Goal: Task Accomplishment & Management: Manage account settings

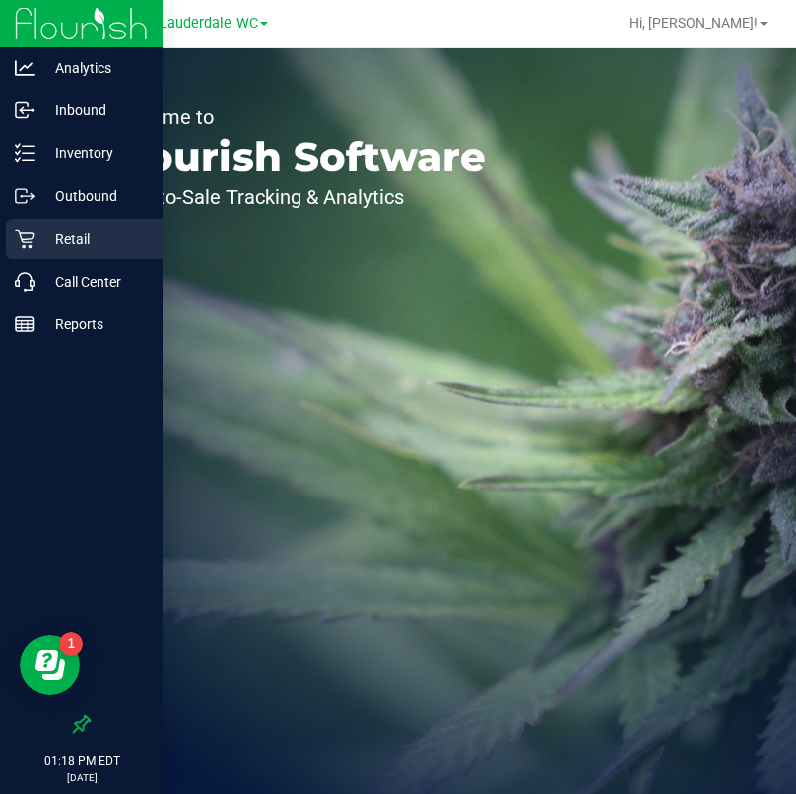
click at [80, 245] on p "Retail" at bounding box center [94, 239] width 119 height 24
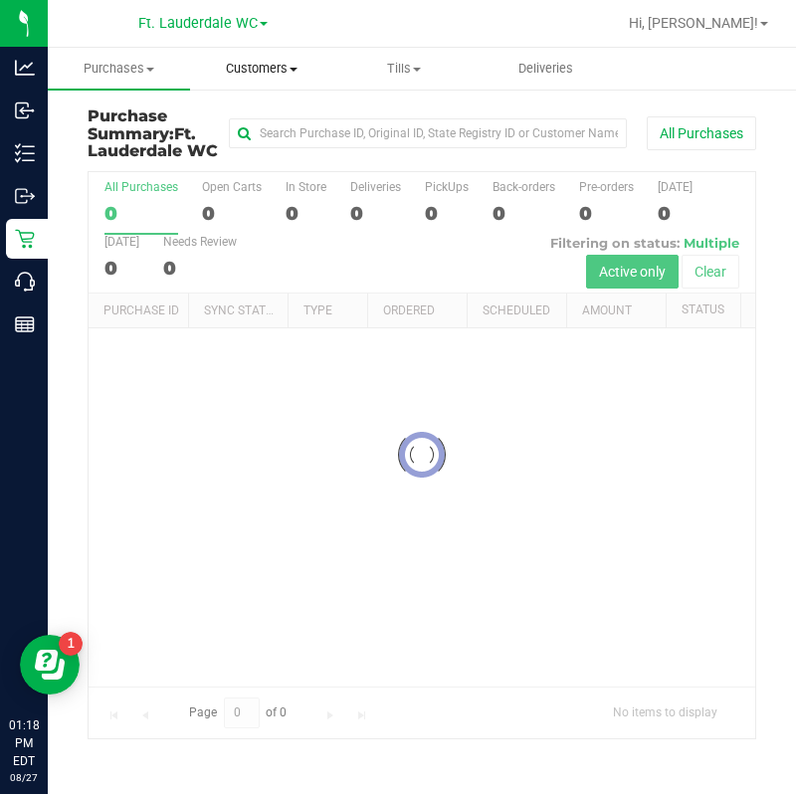
click at [263, 71] on span "Customers" at bounding box center [261, 69] width 140 height 18
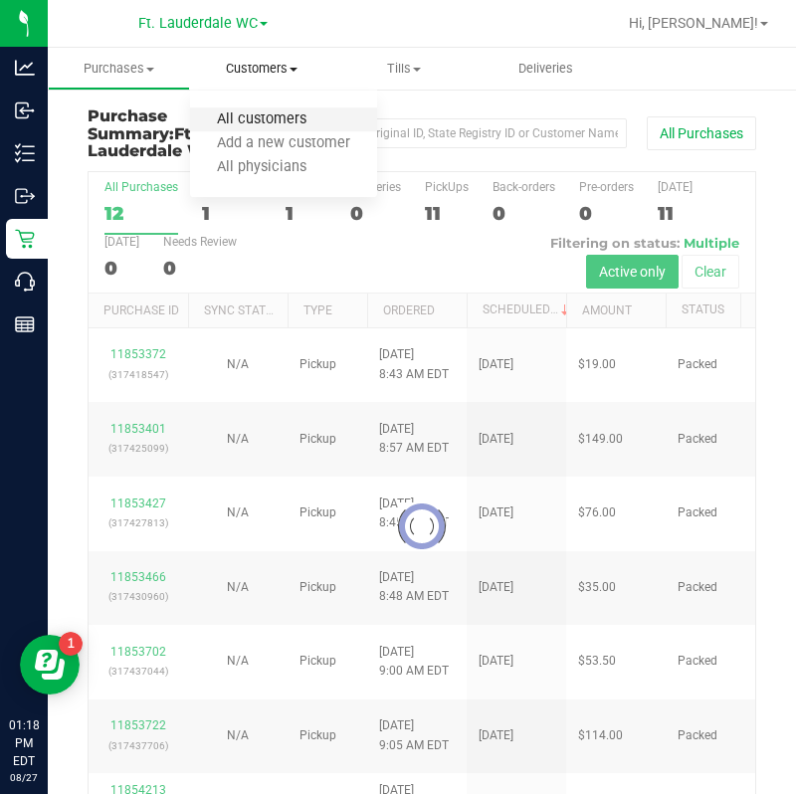
click at [259, 117] on span "All customers" at bounding box center [261, 119] width 143 height 17
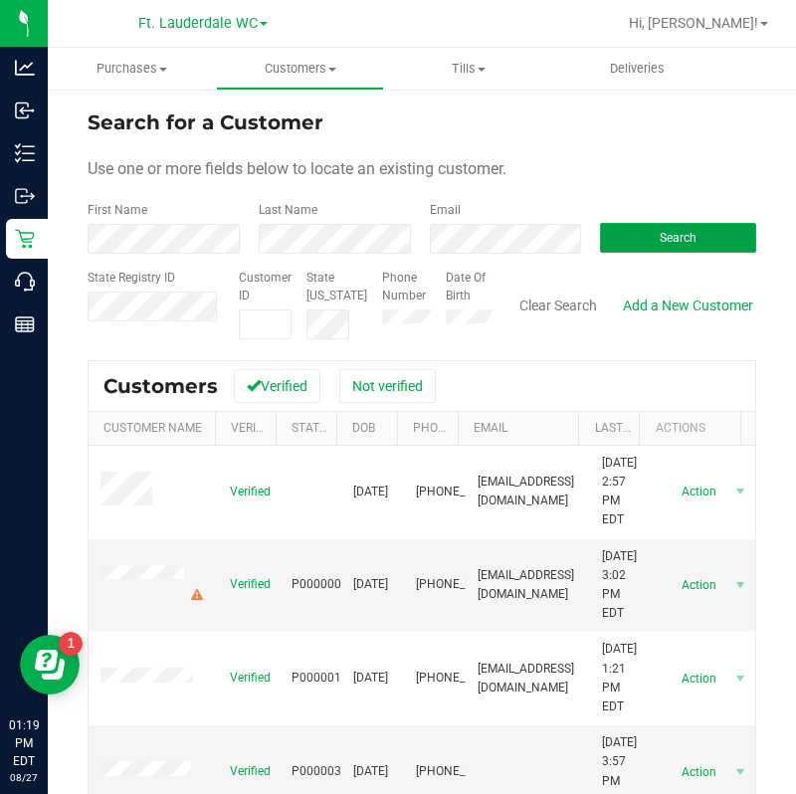
click at [625, 243] on button "Search" at bounding box center [678, 238] width 156 height 30
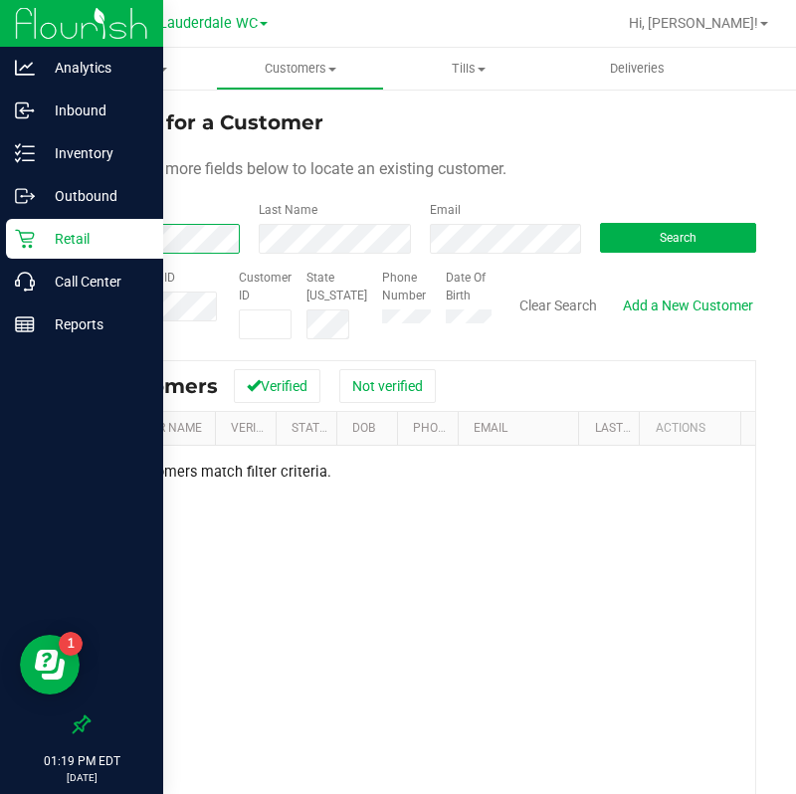
click at [47, 226] on div "Analytics Inbound Inventory Outbound Retail Call Center Reports 01:19 PM EDT [D…" at bounding box center [398, 397] width 796 height 794
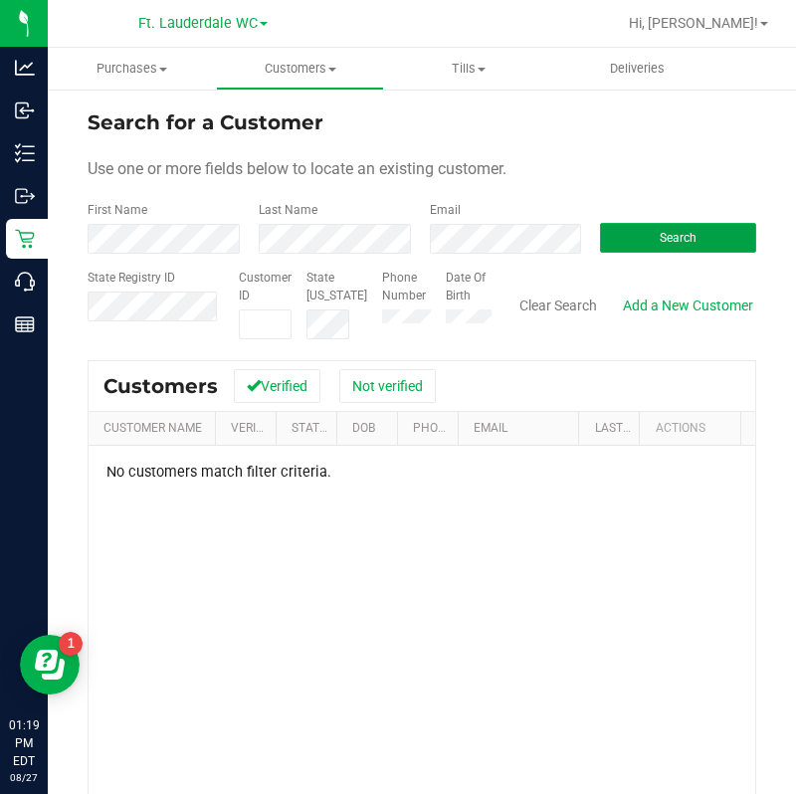
click at [673, 244] on span "Search" at bounding box center [678, 238] width 37 height 14
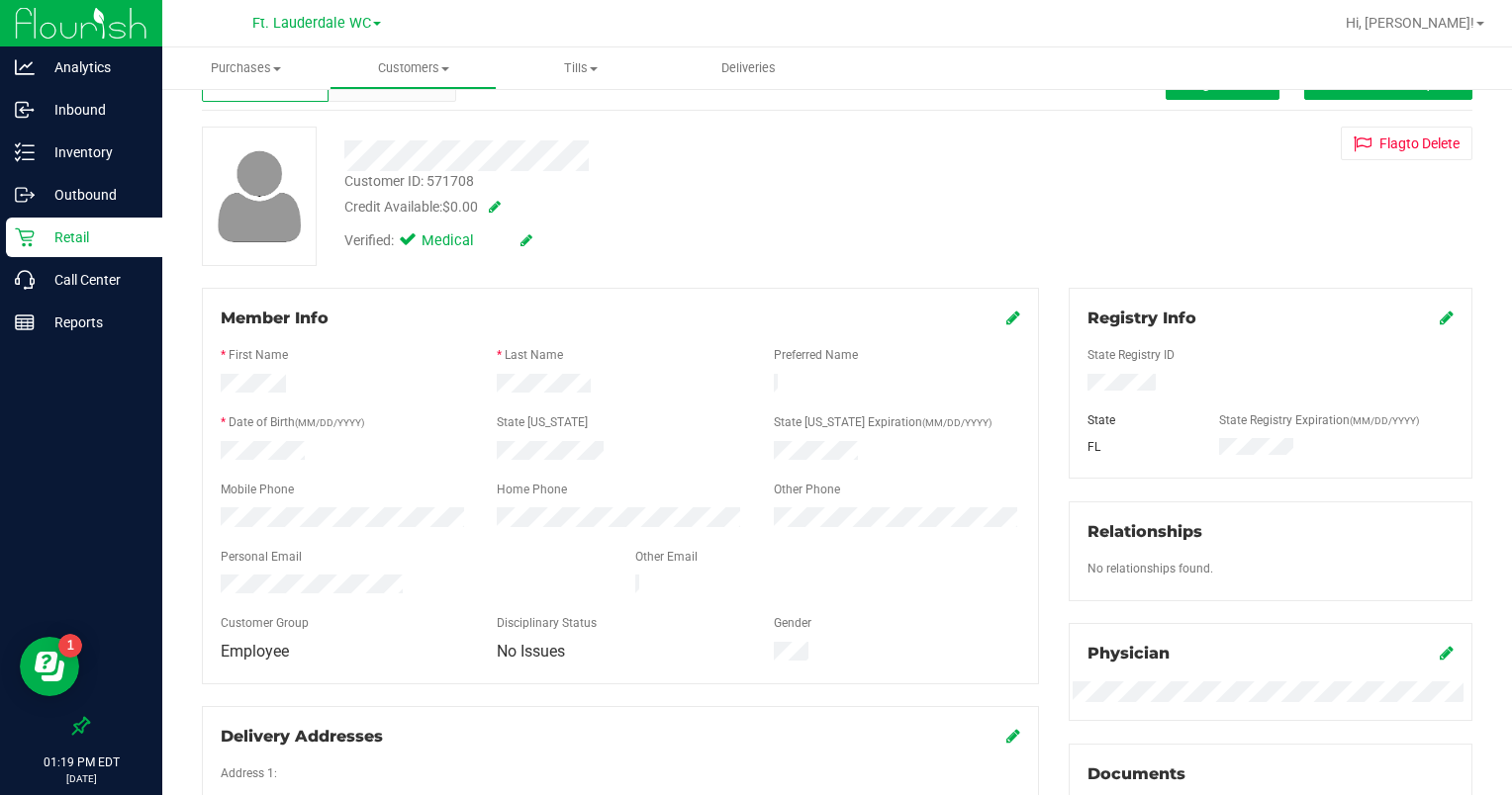
scroll to position [99, 0]
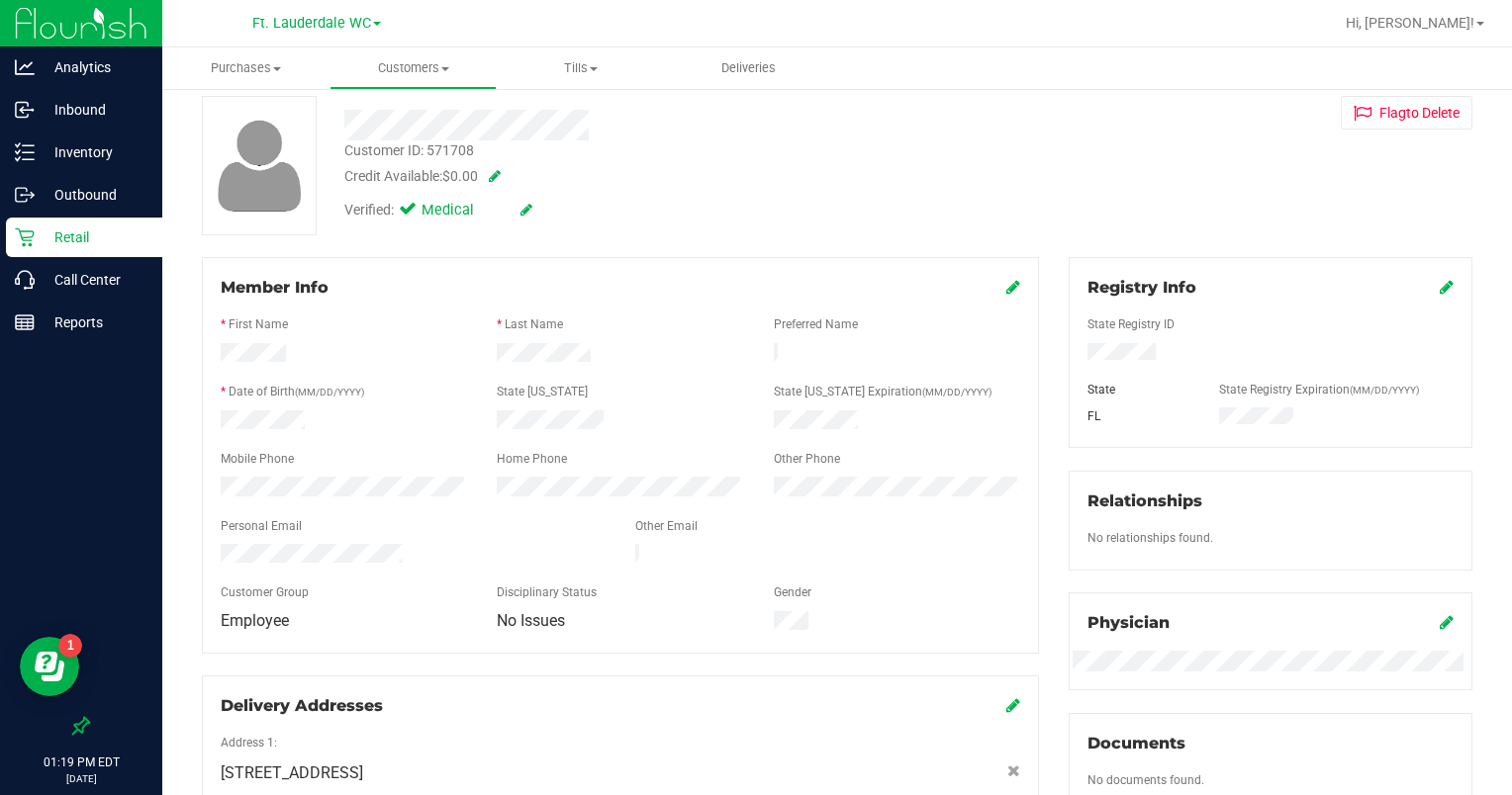
drag, startPoint x: 265, startPoint y: 604, endPoint x: 218, endPoint y: 603, distance: 47.0
click at [218, 611] on div "Employee" at bounding box center [344, 621] width 276 height 20
drag, startPoint x: 218, startPoint y: 603, endPoint x: 460, endPoint y: 541, distance: 249.8
click at [324, 611] on div "Employee" at bounding box center [344, 621] width 276 height 20
click at [751, 285] on icon at bounding box center [1013, 287] width 14 height 16
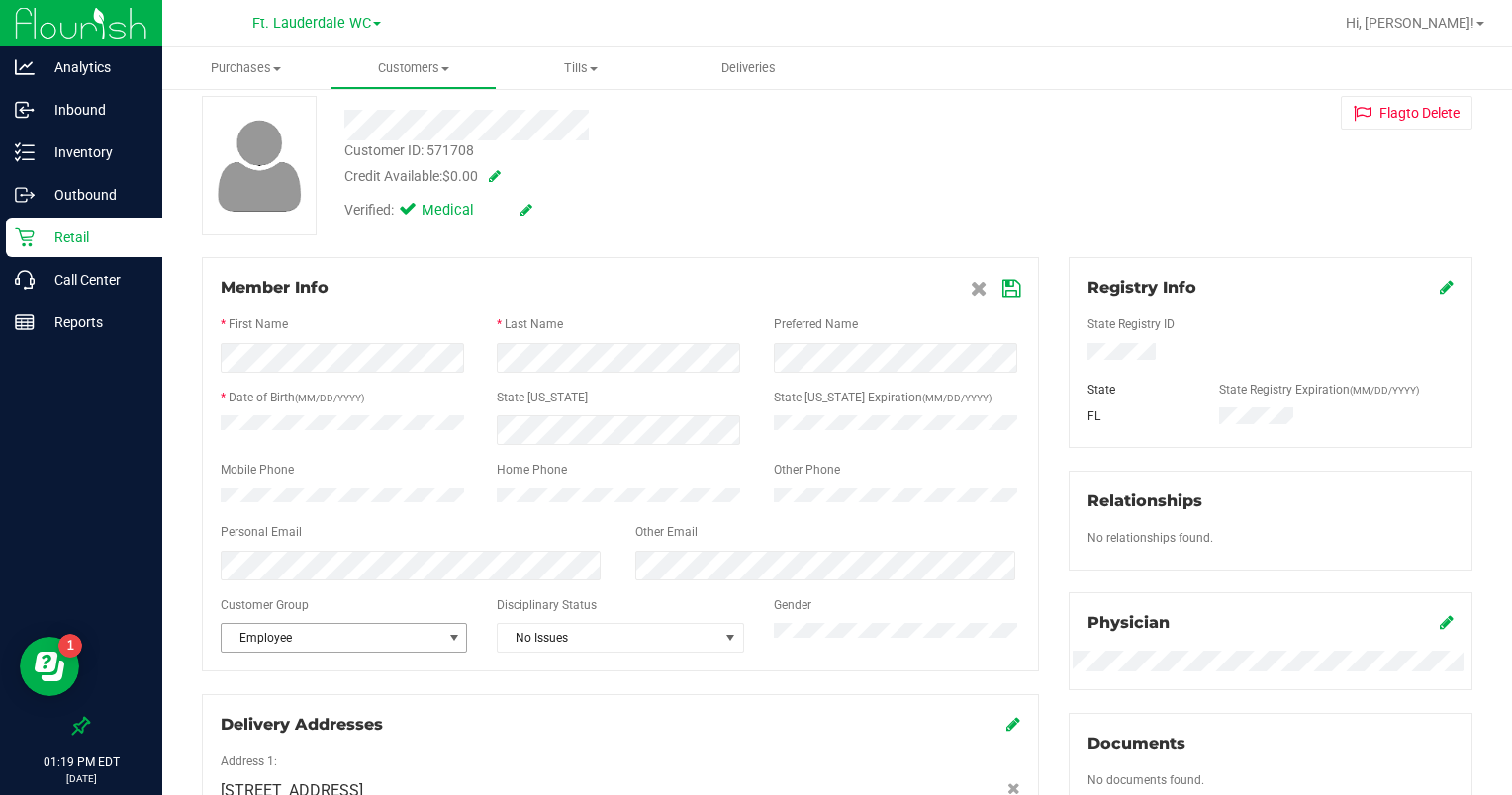
click at [447, 640] on span "select" at bounding box center [454, 638] width 16 height 16
click at [190, 458] on div "Member Info * First Name * Last Name Preferred Name * Date of Birth (MM/DD/YYYY…" at bounding box center [620, 611] width 867 height 709
click at [346, 649] on span "Employee" at bounding box center [331, 638] width 220 height 28
click at [196, 496] on div "Member Info * First Name * Last Name Preferred Name * Date of Birth (MM/DD/YYYY…" at bounding box center [620, 611] width 867 height 709
click at [751, 294] on icon at bounding box center [1011, 289] width 18 height 16
